Goal: Information Seeking & Learning: Learn about a topic

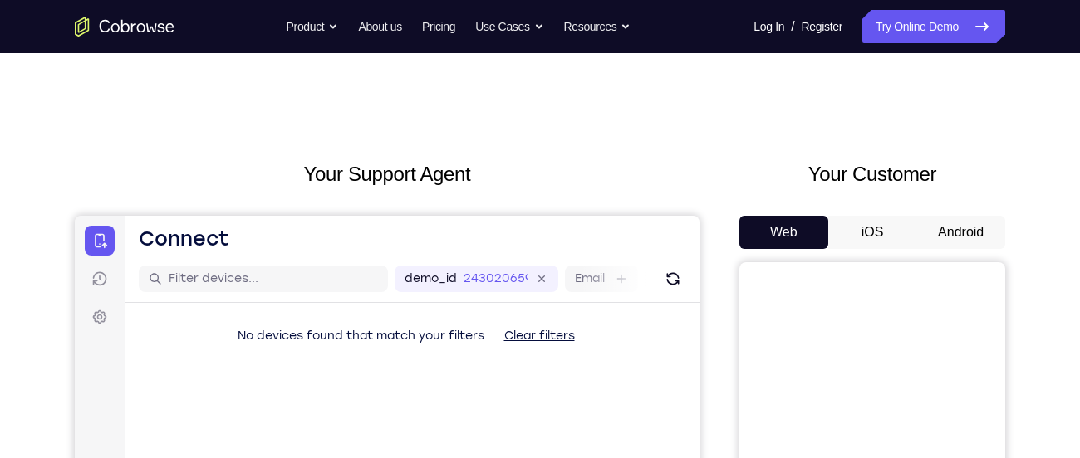
click at [959, 234] on button "Android" at bounding box center [960, 232] width 89 height 33
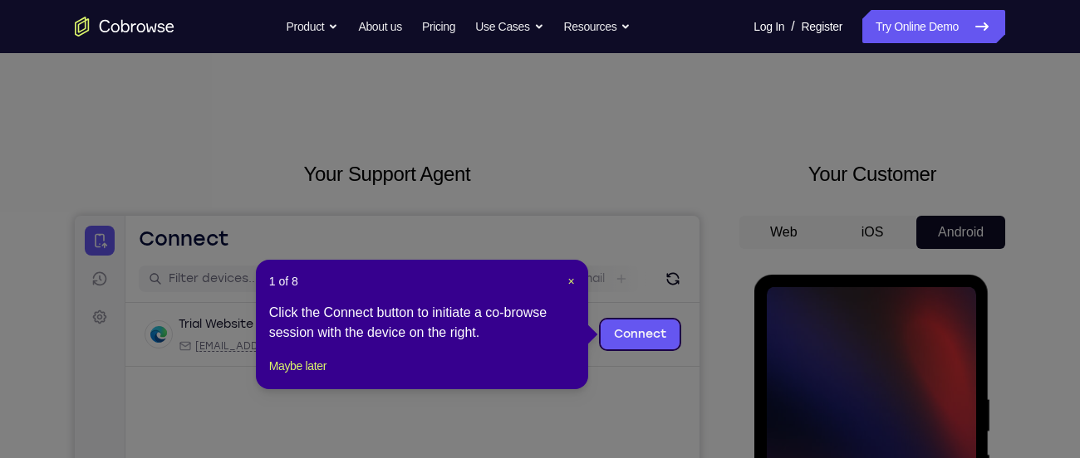
click at [565, 284] on header "1 of 8 ×" at bounding box center [422, 281] width 306 height 17
click at [561, 286] on header "1 of 8 ×" at bounding box center [422, 281] width 306 height 17
click at [568, 282] on span "×" at bounding box center [571, 281] width 7 height 13
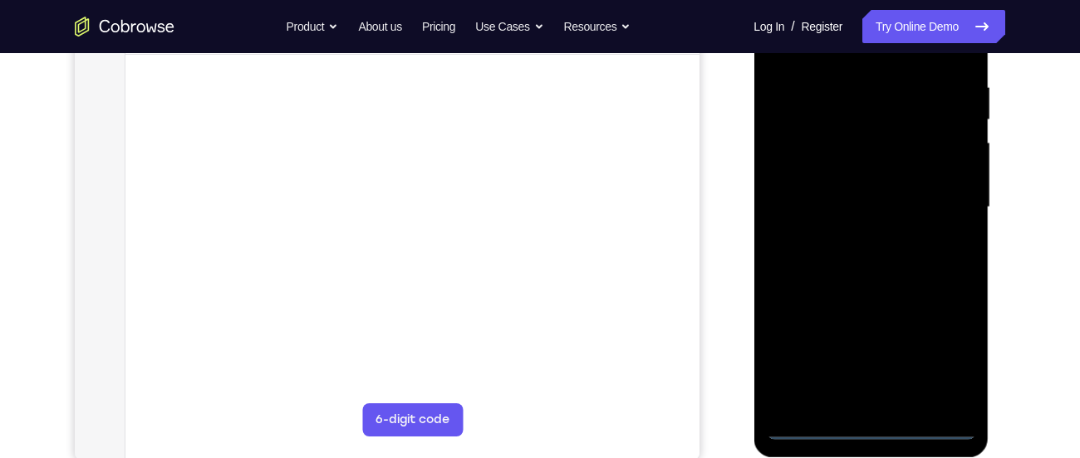
scroll to position [314, 0]
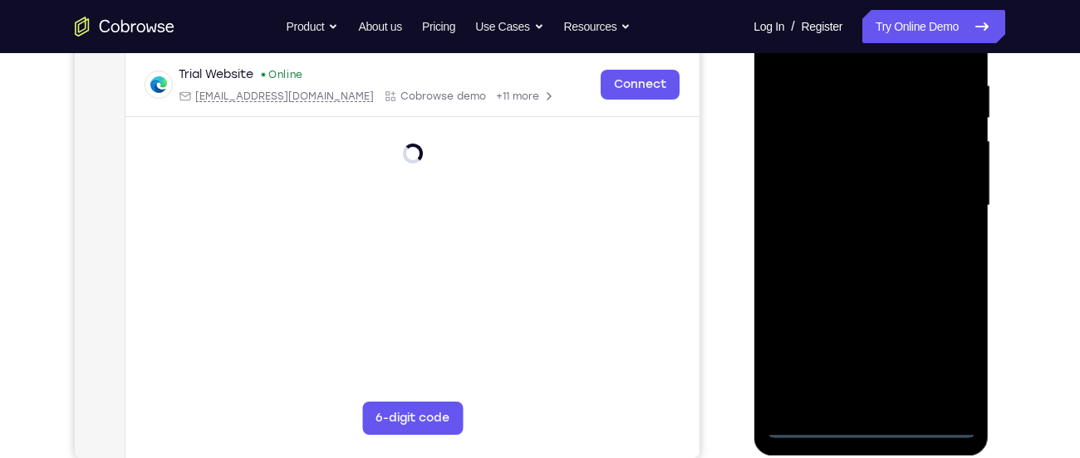
click at [869, 428] on div at bounding box center [870, 205] width 209 height 465
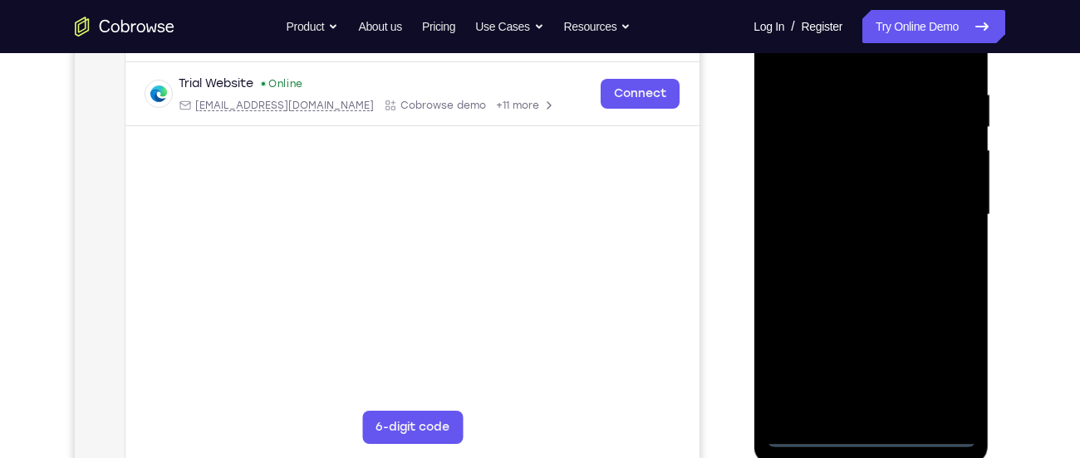
scroll to position [304, 0]
click at [956, 365] on div at bounding box center [870, 215] width 209 height 465
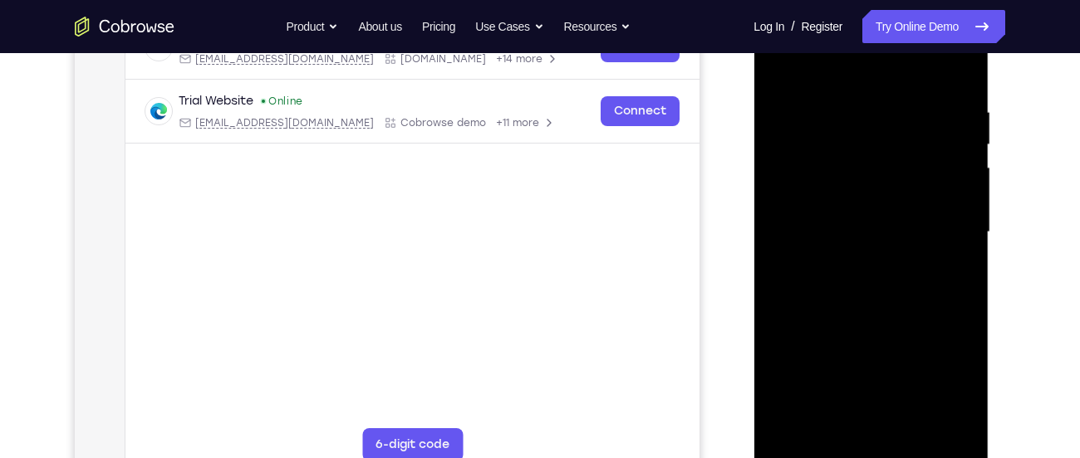
scroll to position [286, 0]
click at [846, 74] on div at bounding box center [870, 233] width 209 height 465
click at [945, 242] on div at bounding box center [870, 233] width 209 height 465
click at [846, 267] on div at bounding box center [870, 233] width 209 height 465
click at [870, 203] on div at bounding box center [870, 233] width 209 height 465
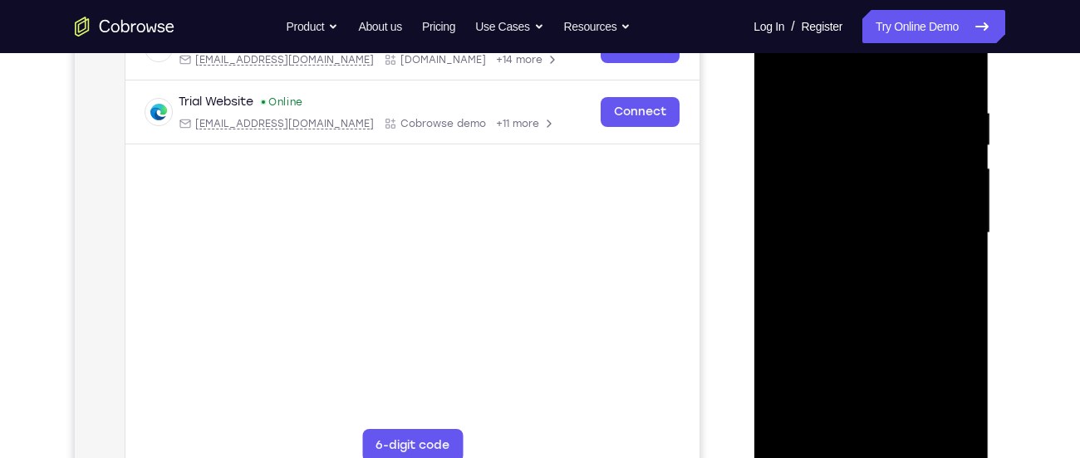
click at [846, 223] on div at bounding box center [870, 233] width 209 height 465
drag, startPoint x: 846, startPoint y: 223, endPoint x: 860, endPoint y: 165, distance: 59.8
click at [860, 165] on div at bounding box center [870, 233] width 209 height 465
click at [847, 205] on div at bounding box center [870, 233] width 209 height 465
click at [864, 198] on div at bounding box center [870, 233] width 209 height 465
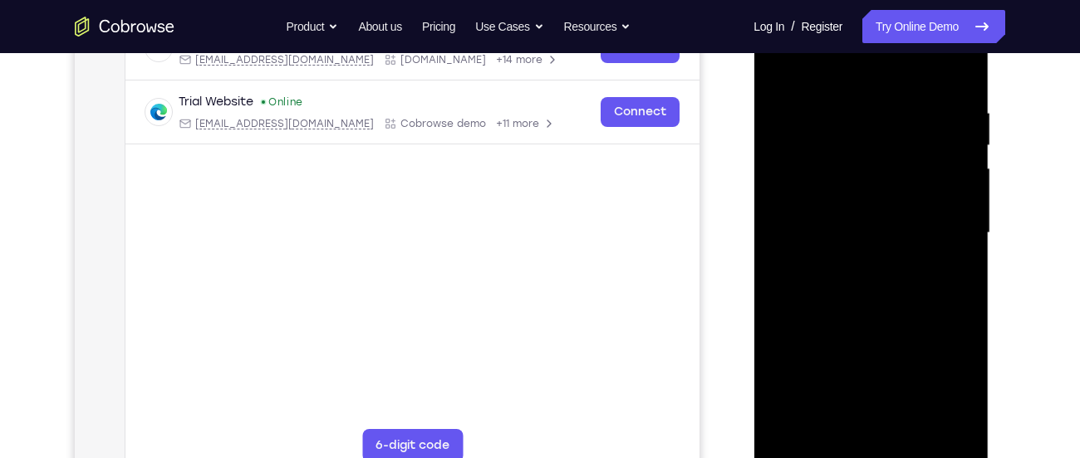
drag, startPoint x: 869, startPoint y: 274, endPoint x: 879, endPoint y: 238, distance: 37.1
click at [879, 238] on div at bounding box center [870, 233] width 209 height 465
click at [958, 424] on div at bounding box center [870, 233] width 209 height 465
click at [910, 435] on div at bounding box center [870, 233] width 209 height 465
click at [882, 323] on div at bounding box center [870, 233] width 209 height 465
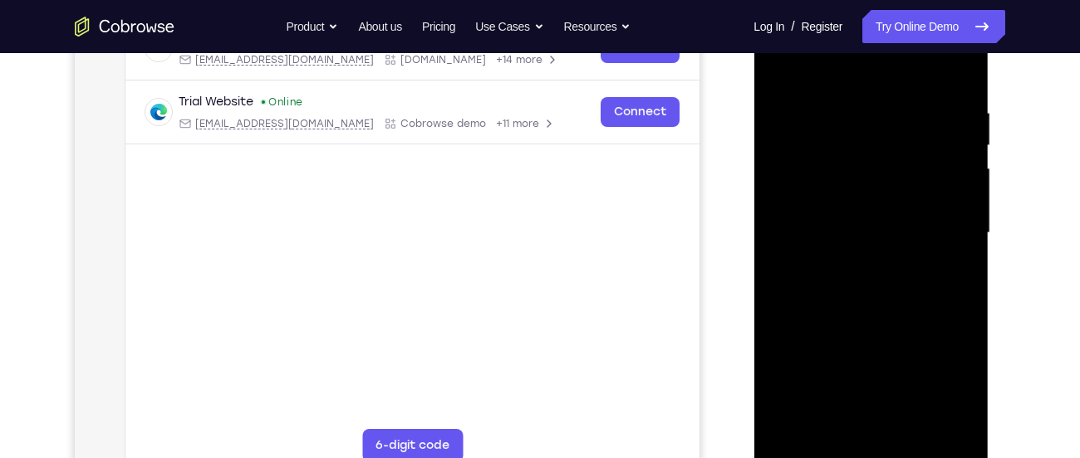
click at [876, 229] on div at bounding box center [870, 233] width 209 height 465
click at [826, 426] on div at bounding box center [870, 233] width 209 height 465
click at [960, 393] on div at bounding box center [870, 233] width 209 height 465
click at [947, 277] on div at bounding box center [870, 233] width 209 height 465
click at [774, 67] on div at bounding box center [870, 233] width 209 height 465
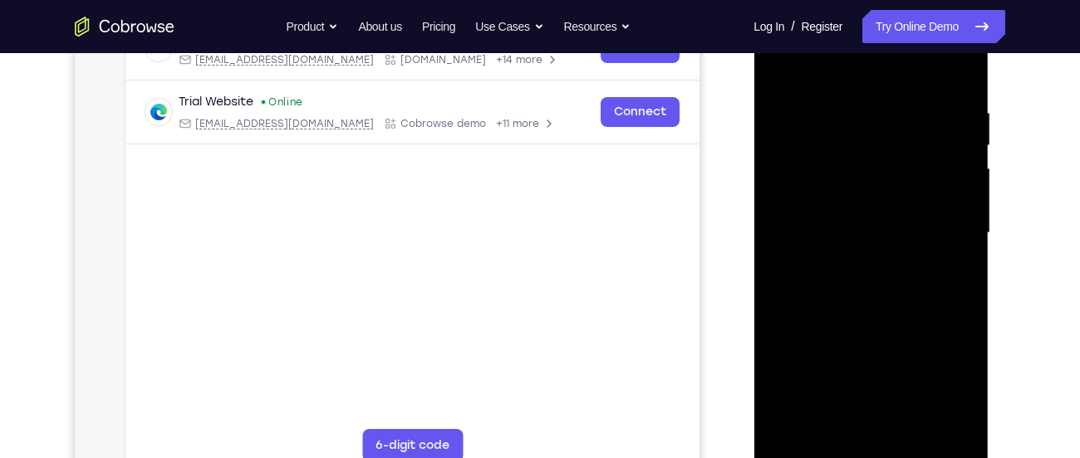
click at [877, 226] on div at bounding box center [870, 233] width 209 height 465
click at [961, 394] on div at bounding box center [870, 233] width 209 height 465
click at [957, 277] on div at bounding box center [870, 233] width 209 height 465
click at [778, 62] on div at bounding box center [870, 233] width 209 height 465
click at [879, 225] on div at bounding box center [870, 233] width 209 height 465
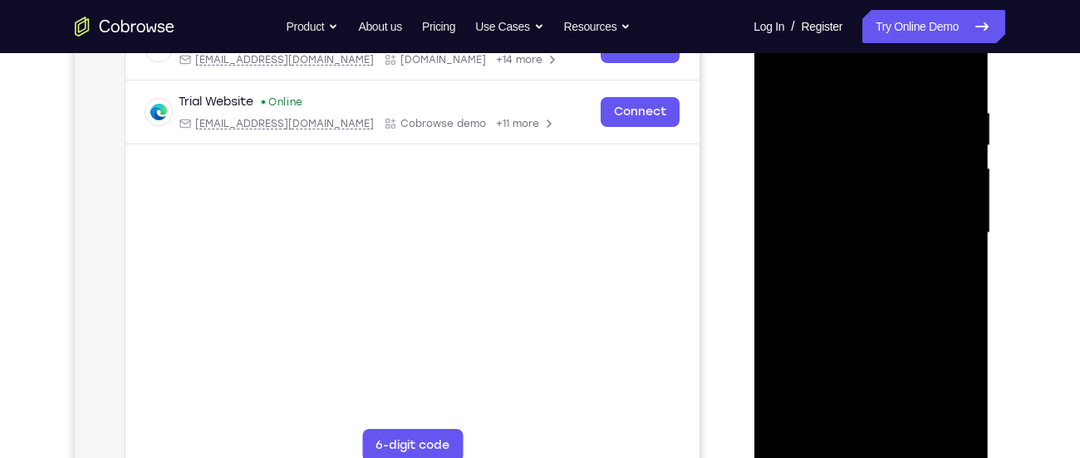
scroll to position [359, 0]
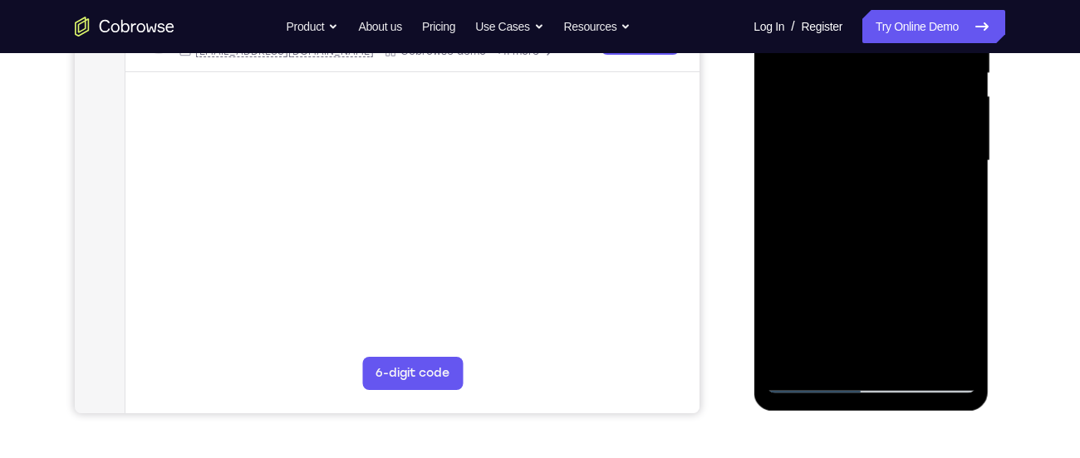
click at [962, 322] on div at bounding box center [870, 161] width 209 height 465
click at [891, 295] on div at bounding box center [870, 161] width 209 height 465
click at [953, 200] on div at bounding box center [870, 161] width 209 height 465
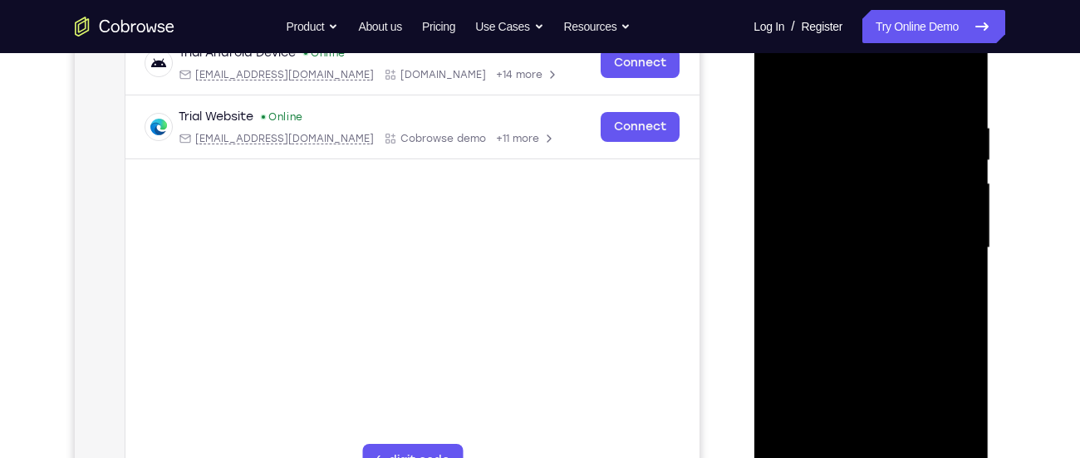
scroll to position [269, 0]
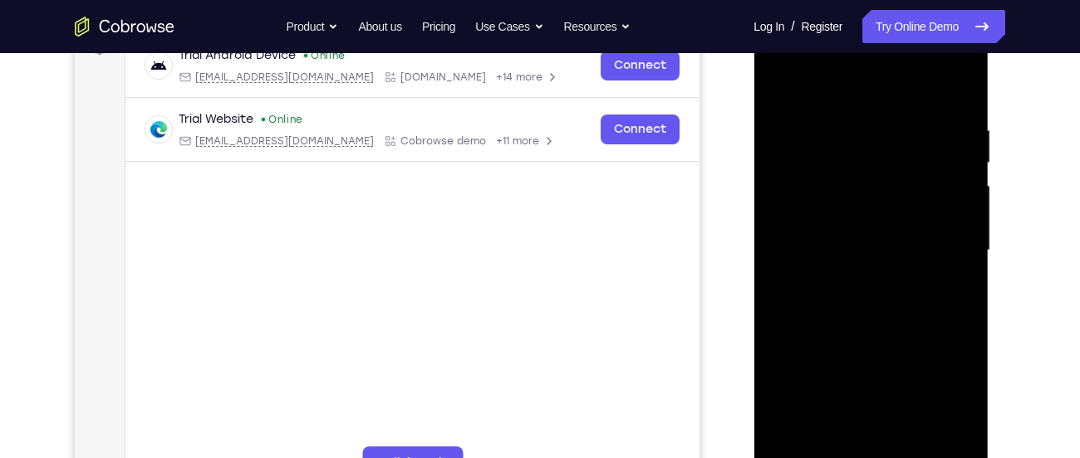
click at [778, 89] on div at bounding box center [870, 250] width 209 height 465
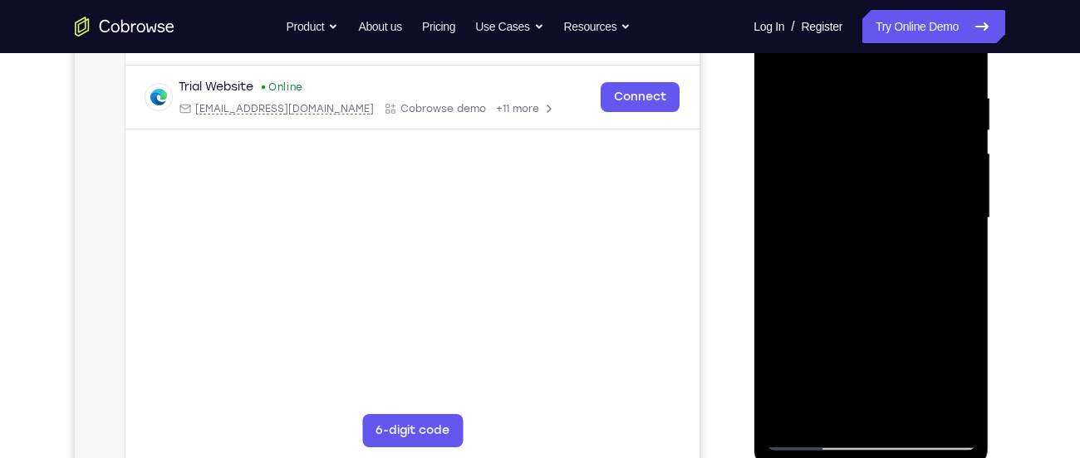
scroll to position [303, 0]
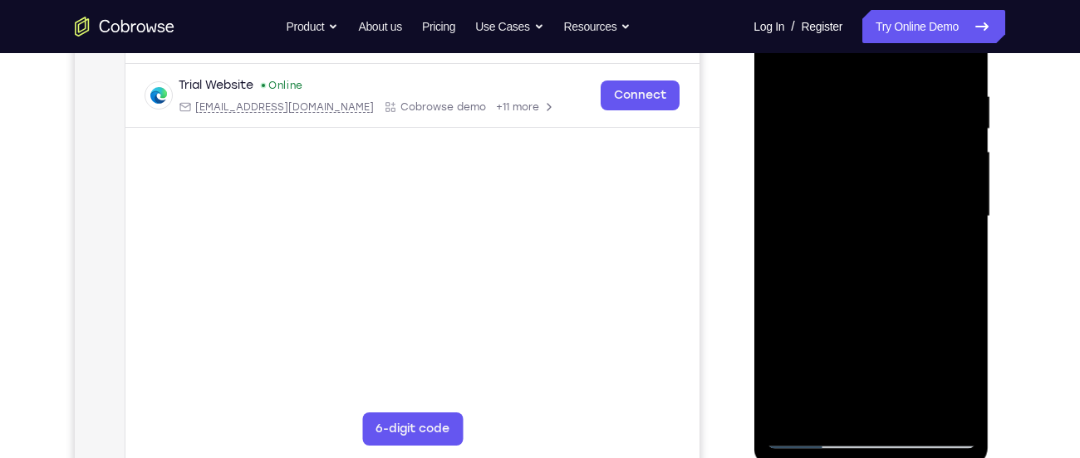
click at [858, 211] on div at bounding box center [870, 216] width 209 height 465
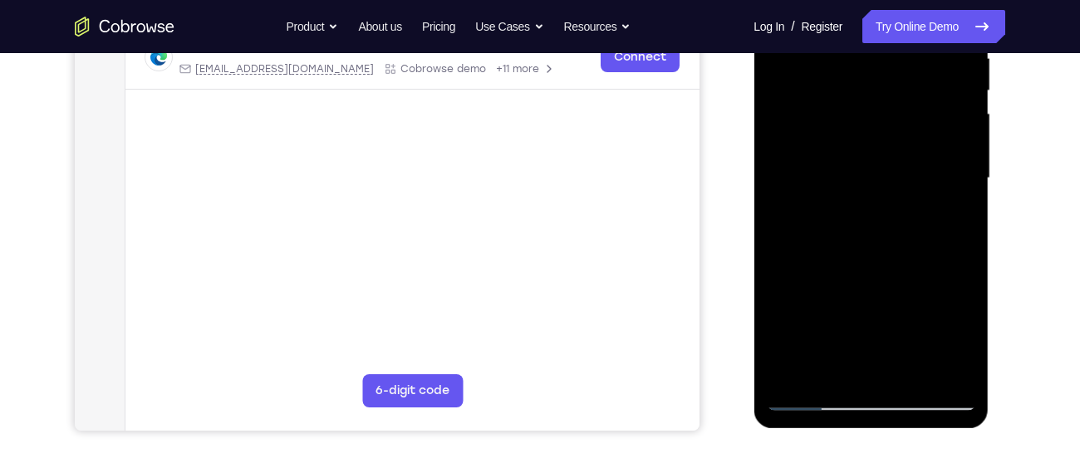
scroll to position [342, 0]
click at [954, 217] on div at bounding box center [870, 177] width 209 height 465
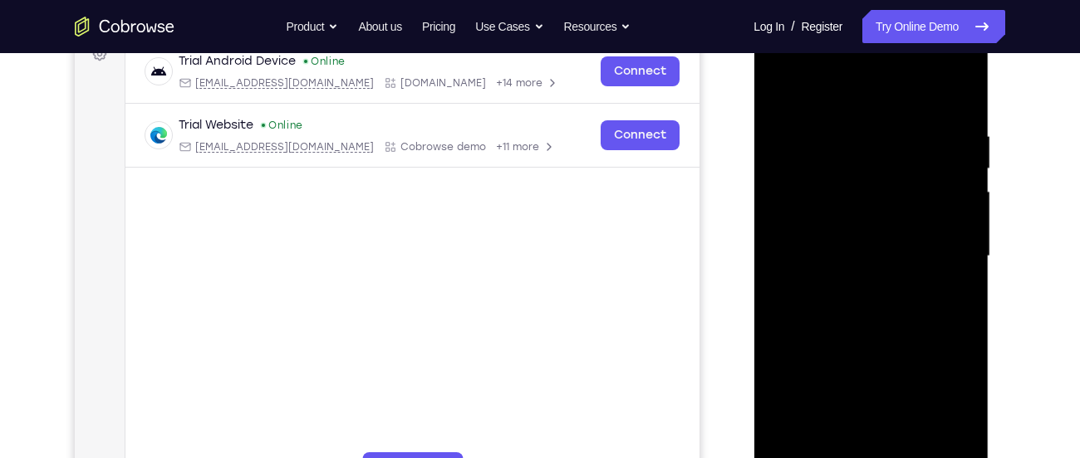
scroll to position [262, 0]
click at [781, 91] on div at bounding box center [870, 258] width 209 height 465
